Goal: Task Accomplishment & Management: Use online tool/utility

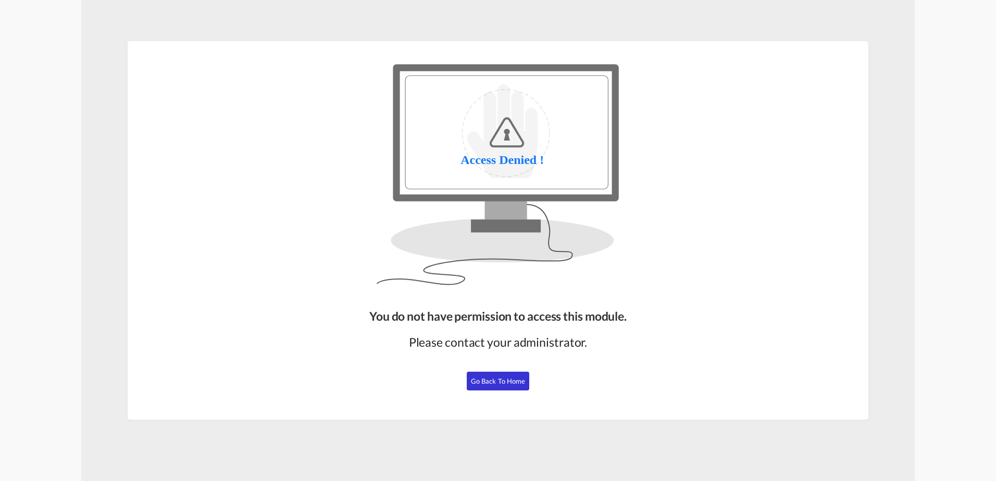
click at [502, 378] on span "Go Back to Home" at bounding box center [498, 381] width 55 height 8
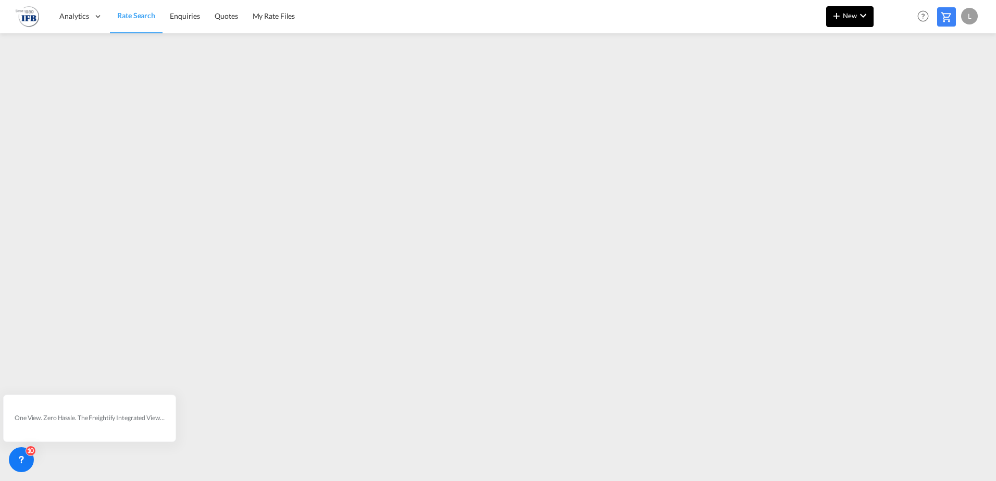
click at [865, 17] on md-icon "icon-chevron-down" at bounding box center [863, 15] width 13 height 13
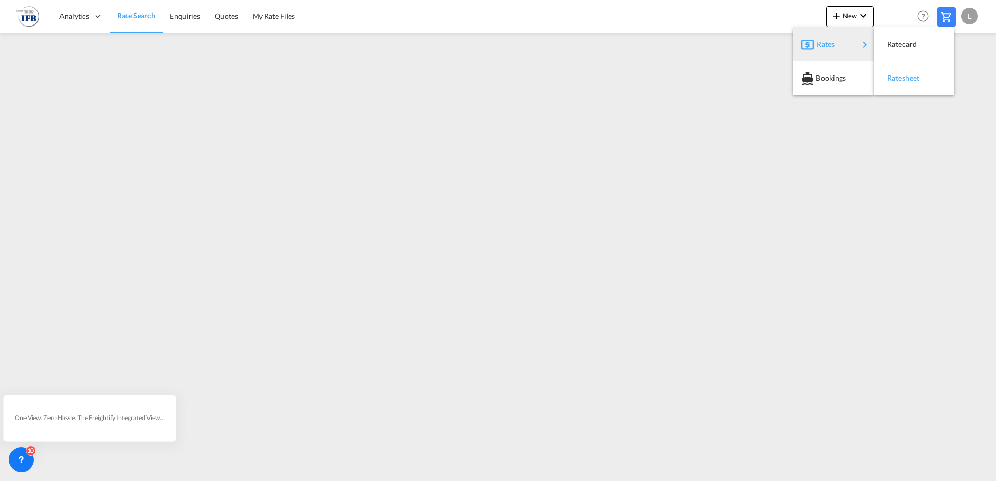
click at [899, 78] on span "Ratesheet" at bounding box center [892, 78] width 11 height 21
